Goal: Navigation & Orientation: Find specific page/section

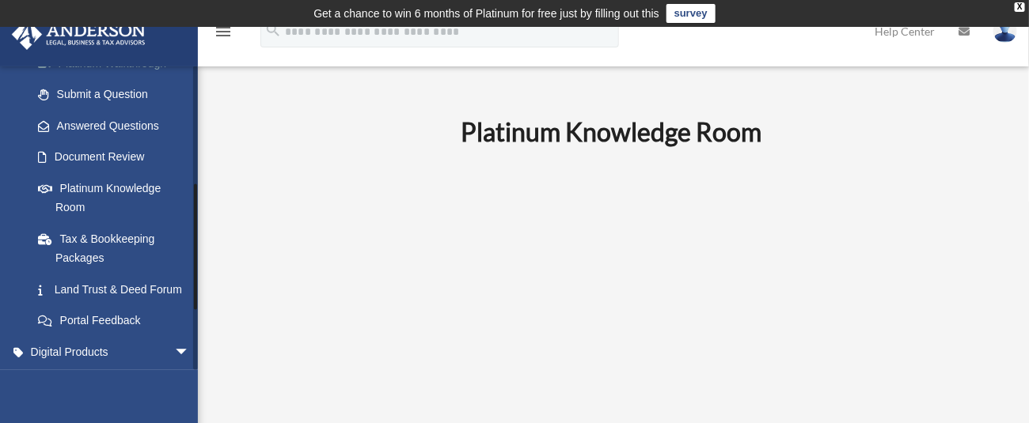
scroll to position [418, 0]
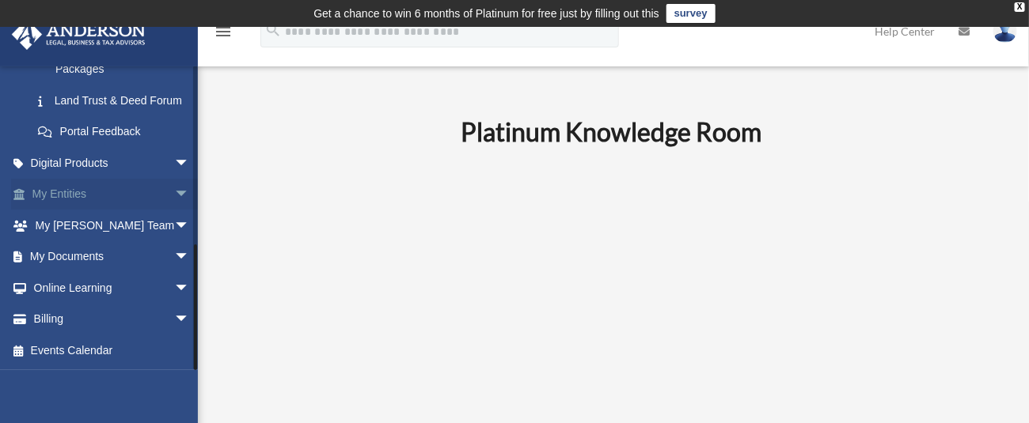
click at [87, 193] on link "My Entities arrow_drop_down" at bounding box center [112, 195] width 203 height 32
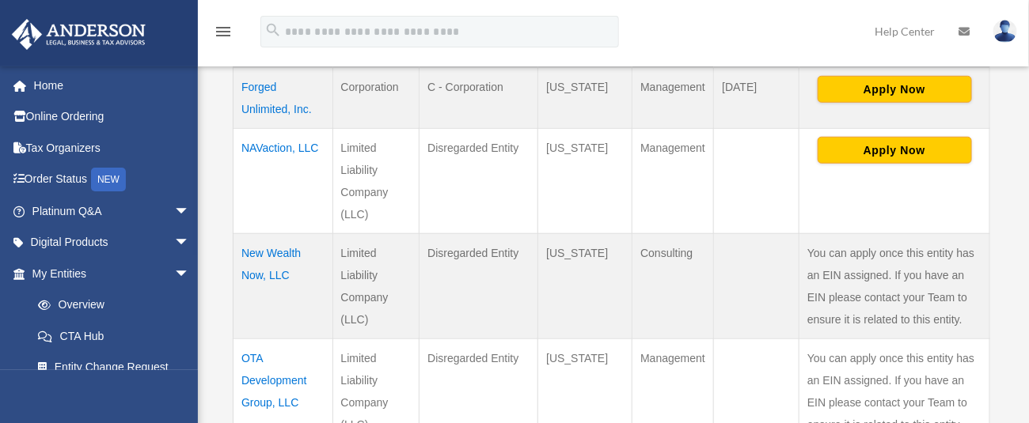
scroll to position [426, 0]
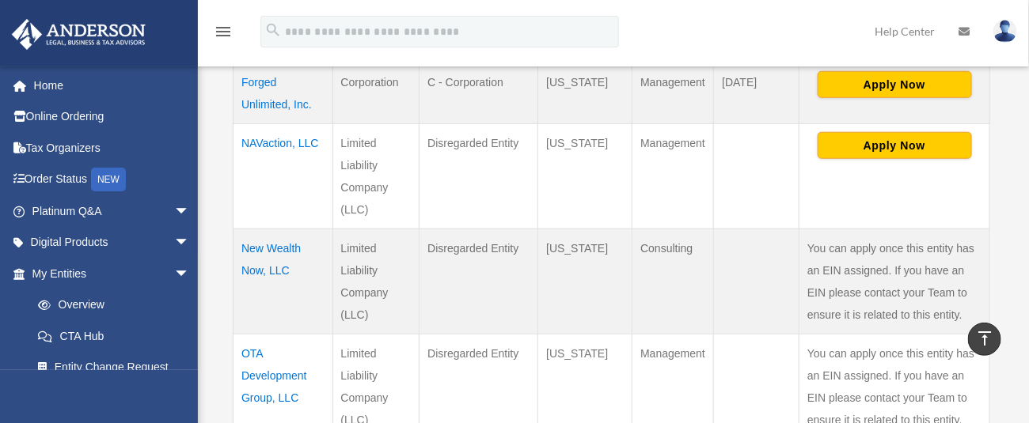
click at [258, 97] on td "Forged Unlimited, Inc." at bounding box center [283, 94] width 100 height 62
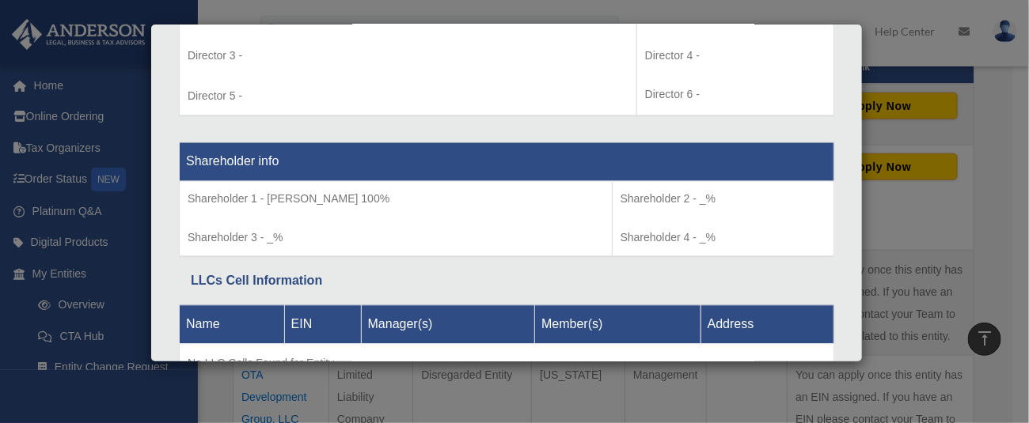
scroll to position [1266, 0]
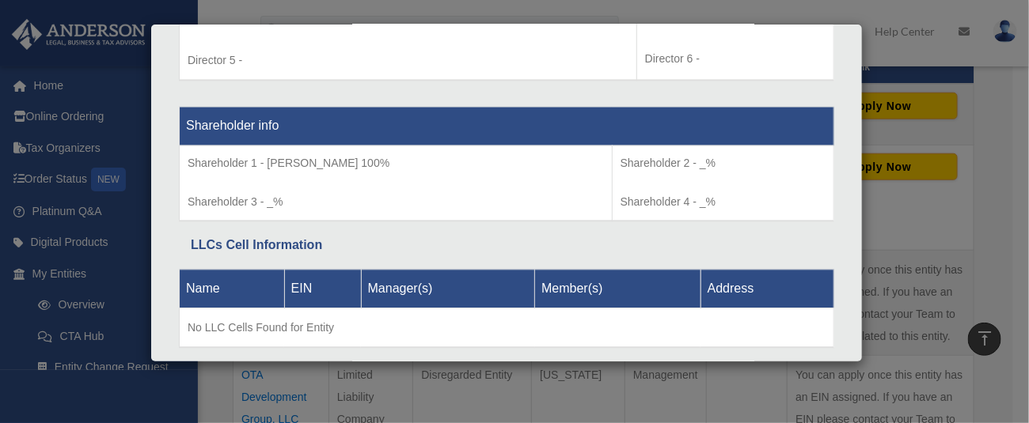
click at [1022, 229] on div "Details × Articles Sent Organizational Date" at bounding box center [514, 211] width 1029 height 423
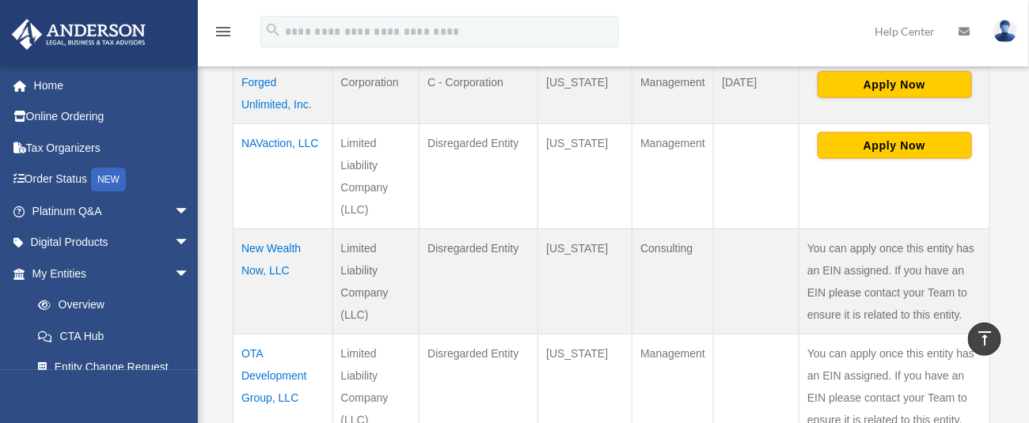
scroll to position [531, 0]
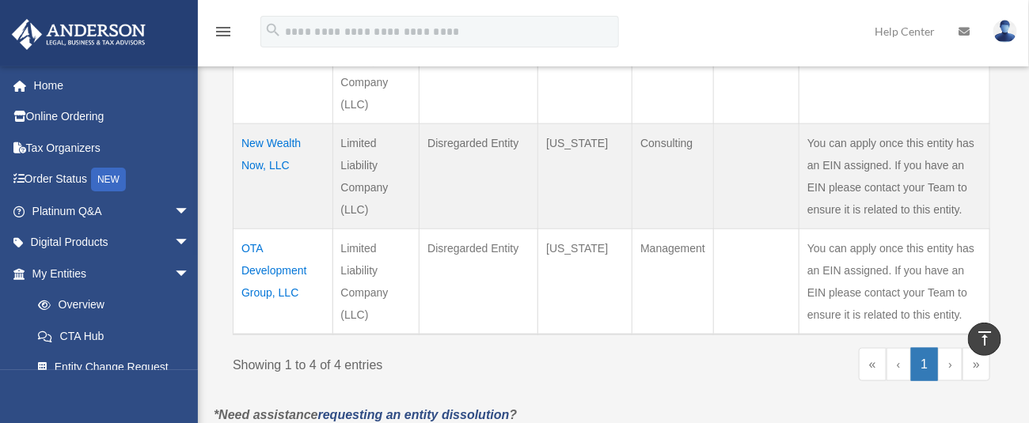
click at [252, 271] on td "OTA Development Group, LLC" at bounding box center [283, 282] width 100 height 106
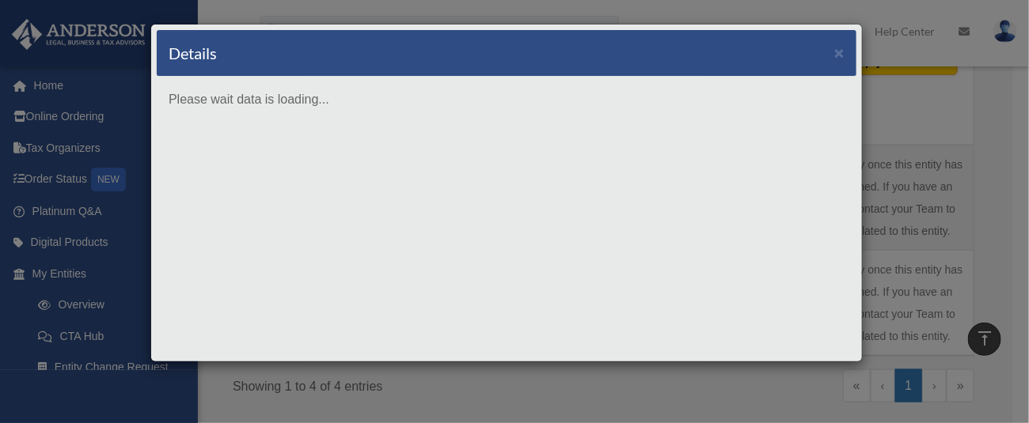
scroll to position [0, 0]
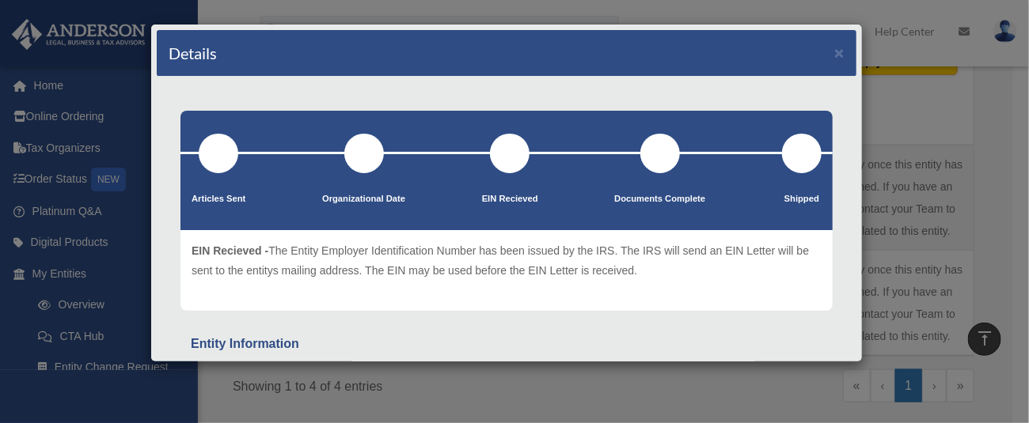
click at [1009, 139] on div "Details × Articles Sent Organizational Date" at bounding box center [514, 211] width 1029 height 423
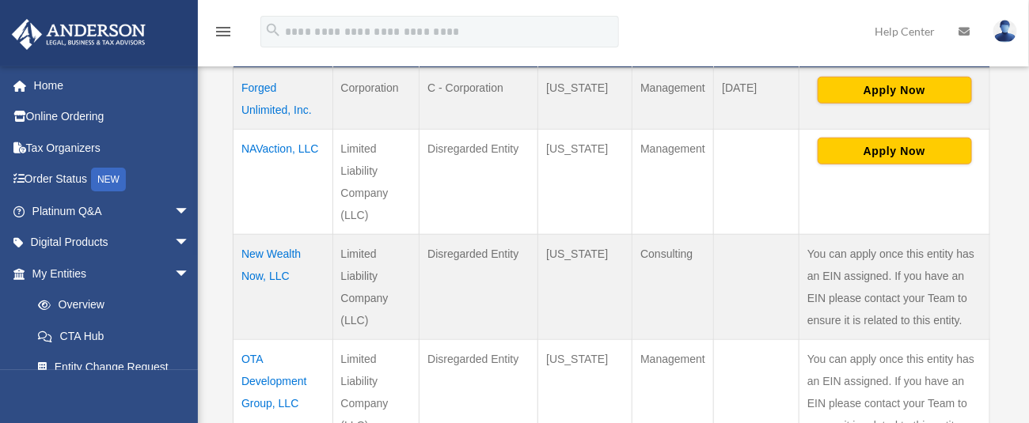
scroll to position [422, 0]
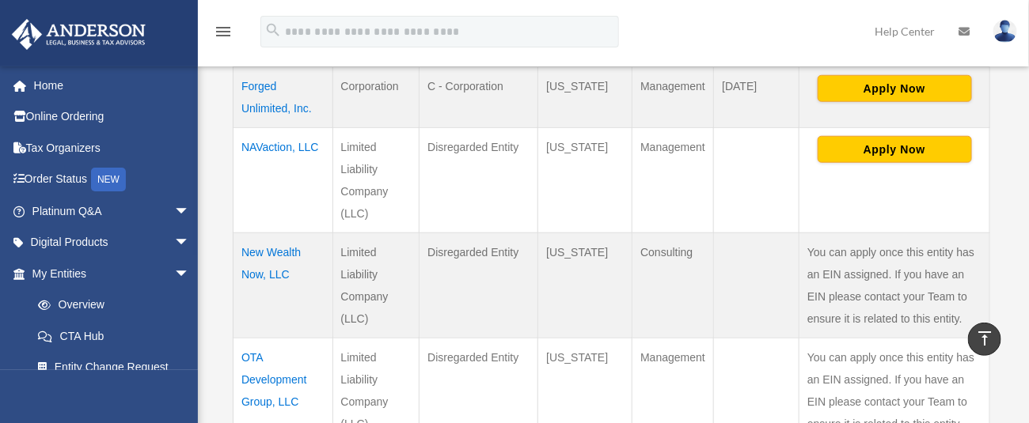
click at [256, 108] on td "Forged Unlimited, Inc." at bounding box center [283, 97] width 100 height 62
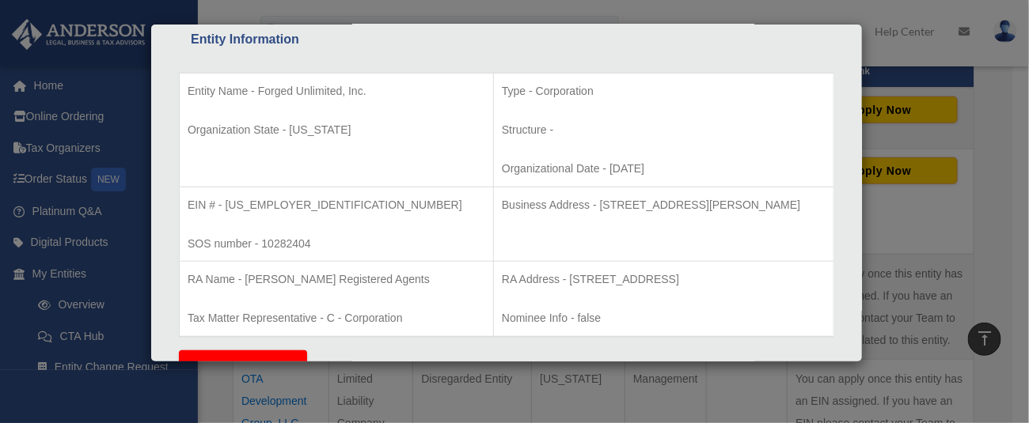
scroll to position [210, 0]
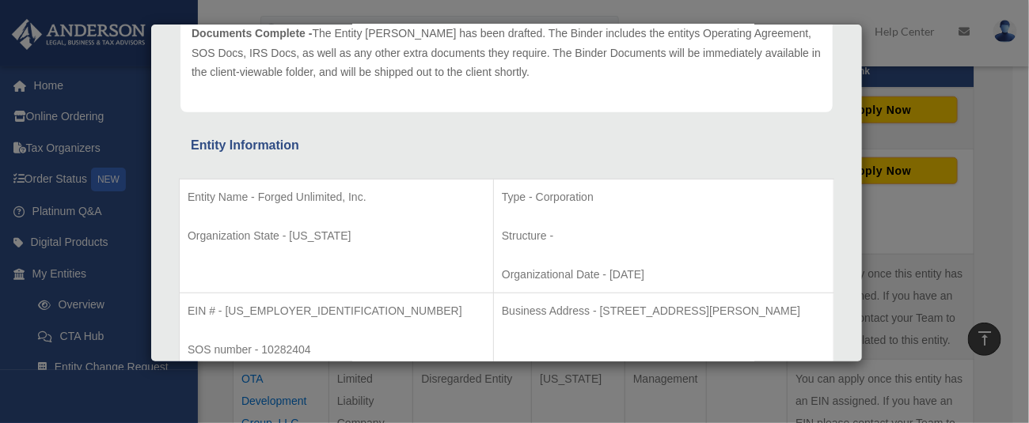
click at [1012, 159] on div "Details × Articles Sent Organizational Date" at bounding box center [514, 211] width 1029 height 423
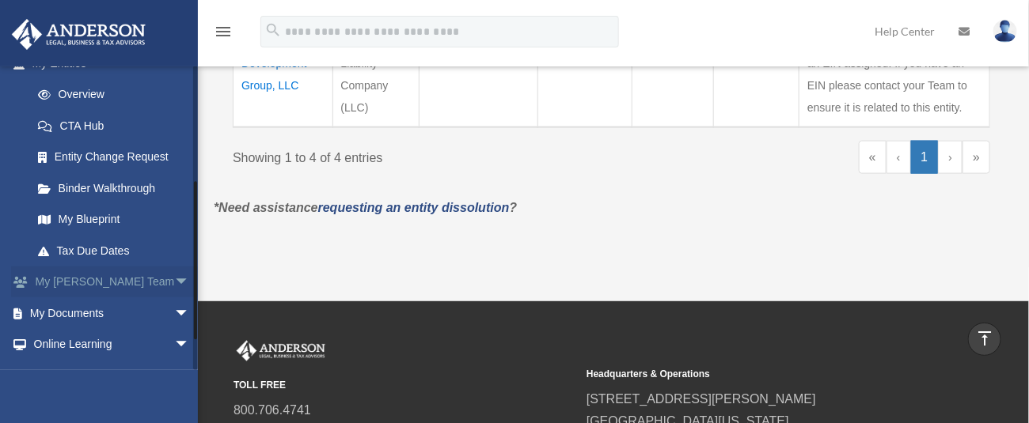
click at [78, 283] on link "My [PERSON_NAME] Team arrow_drop_down" at bounding box center [112, 283] width 203 height 32
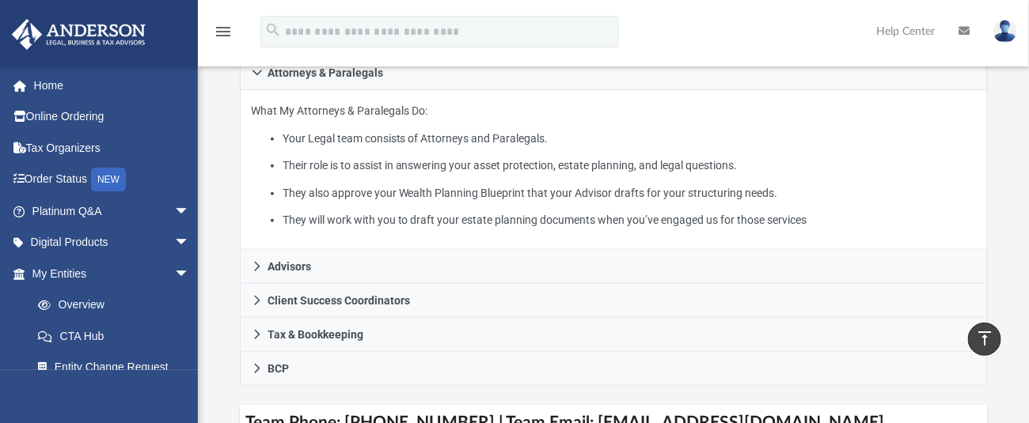
scroll to position [317, 0]
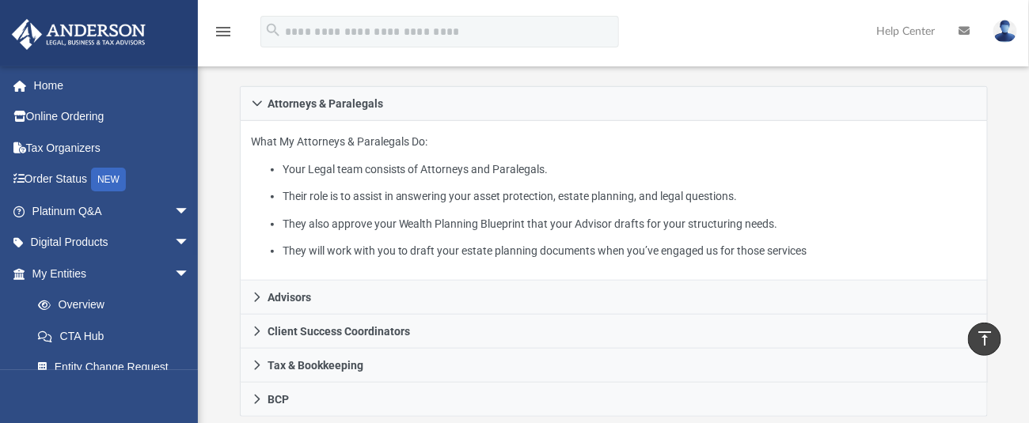
drag, startPoint x: 482, startPoint y: 299, endPoint x: 961, endPoint y: 180, distance: 494.0
click at [961, 180] on ul "Your Legal team consists of Attorneys and Paralegals. Their role is to assist i…" at bounding box center [614, 210] width 724 height 101
